Goal: Transaction & Acquisition: Purchase product/service

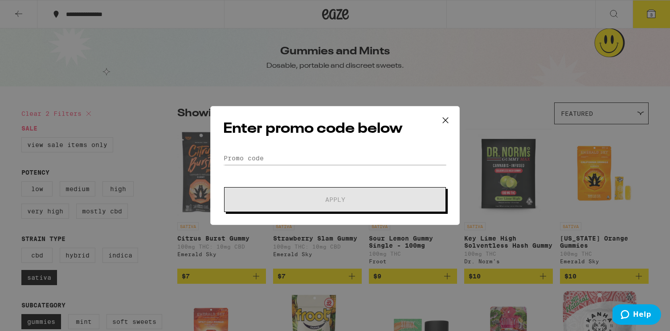
click at [445, 115] on icon at bounding box center [445, 120] width 13 height 13
click at [451, 114] on icon at bounding box center [445, 120] width 13 height 13
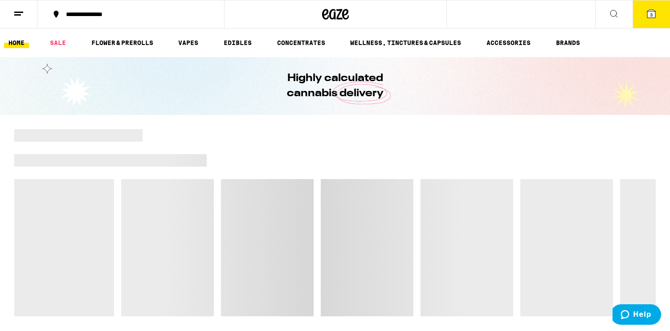
click at [648, 16] on icon at bounding box center [651, 14] width 8 height 8
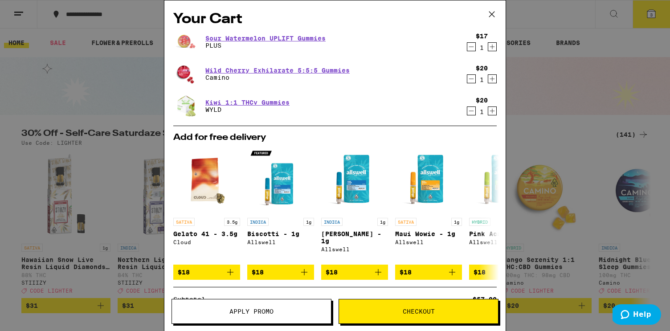
click at [433, 310] on span "Checkout" at bounding box center [418, 311] width 32 height 6
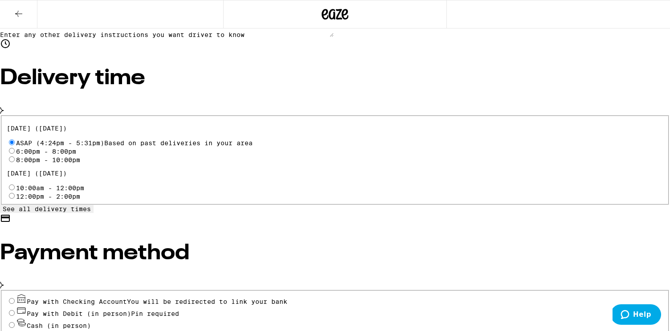
scroll to position [259, 0]
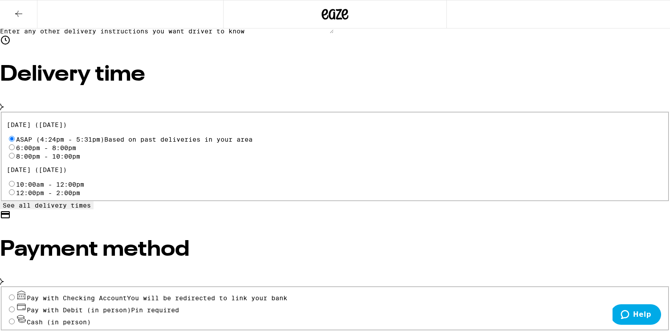
click at [15, 318] on input "Cash (in person)" at bounding box center [12, 321] width 6 height 6
radio input "true"
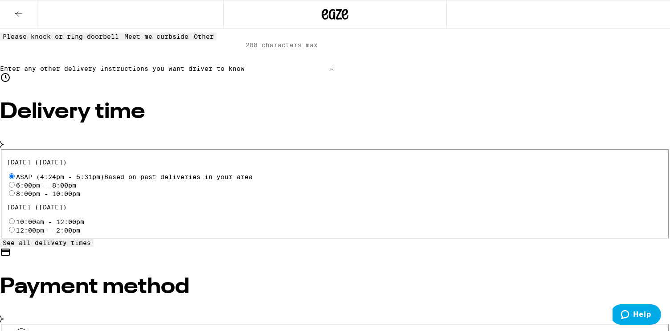
scroll to position [0, 0]
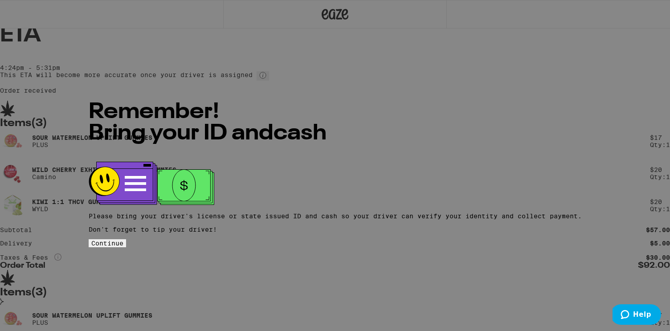
click at [123, 240] on span "Continue" at bounding box center [107, 243] width 32 height 7
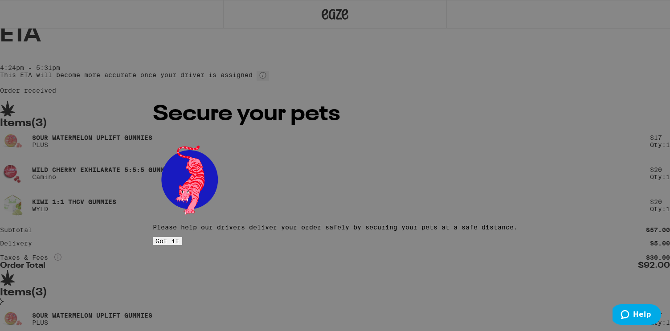
click at [179, 237] on span "Got it" at bounding box center [167, 240] width 24 height 7
